Goal: Task Accomplishment & Management: Use online tool/utility

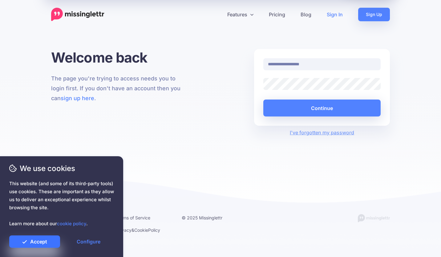
click at [40, 241] on link "Accept" at bounding box center [34, 241] width 51 height 12
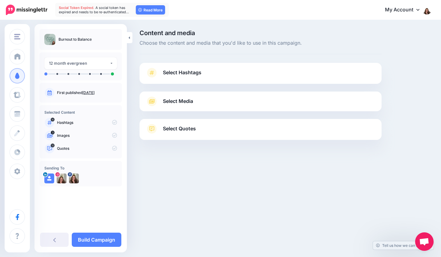
click at [58, 74] on ul at bounding box center [80, 73] width 73 height 3
click at [61, 63] on div "12 month evergreen" at bounding box center [79, 63] width 61 height 7
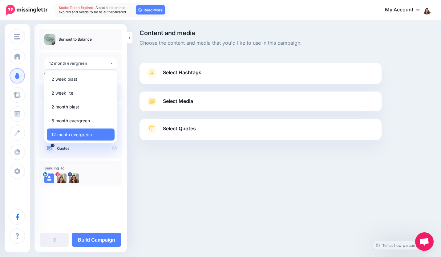
click at [77, 132] on span "12 month evergreen" at bounding box center [71, 134] width 40 height 7
select select "******"
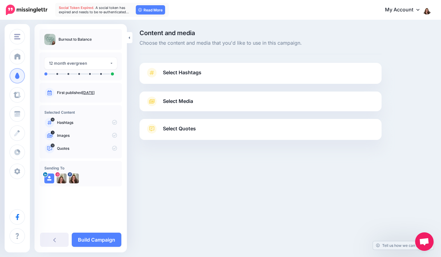
click at [91, 242] on link "Build Campaign" at bounding box center [97, 239] width 50 height 14
